Goal: Transaction & Acquisition: Purchase product/service

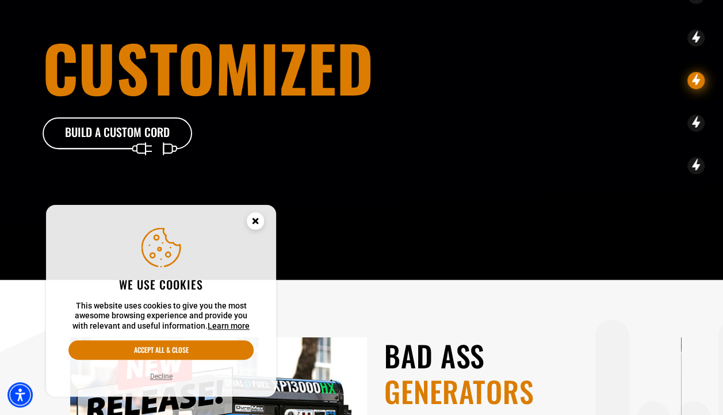
scroll to position [115, 0]
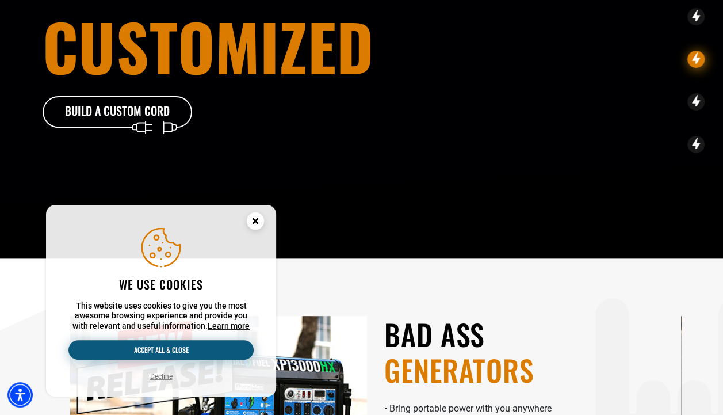
click at [205, 353] on button "Accept all & close" at bounding box center [160, 350] width 185 height 20
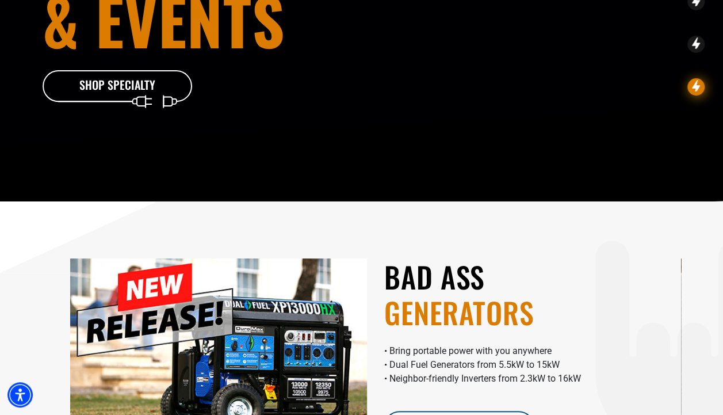
scroll to position [0, 0]
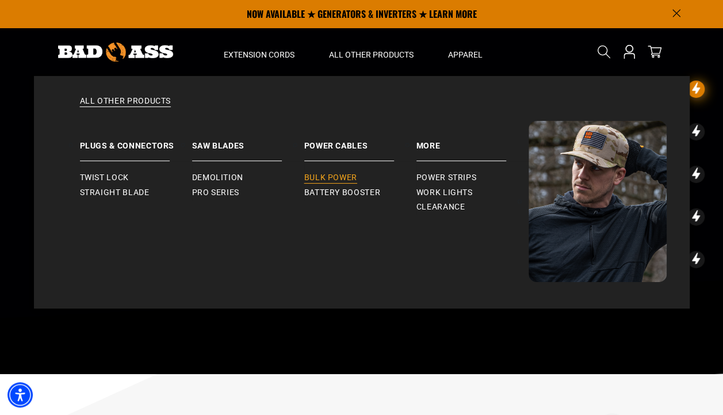
click at [334, 179] on span "Bulk Power" at bounding box center [330, 178] width 53 height 10
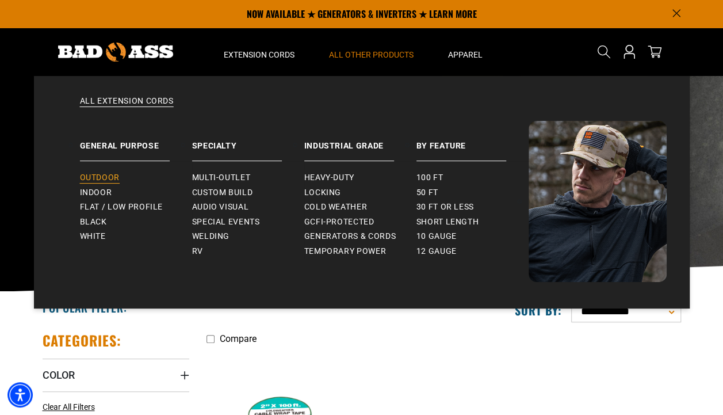
click at [104, 178] on span "Outdoor" at bounding box center [100, 178] width 40 height 10
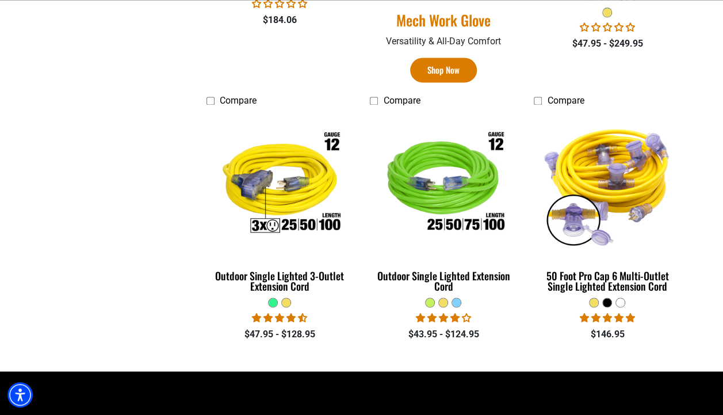
scroll to position [1036, 0]
